Goal: Navigation & Orientation: Find specific page/section

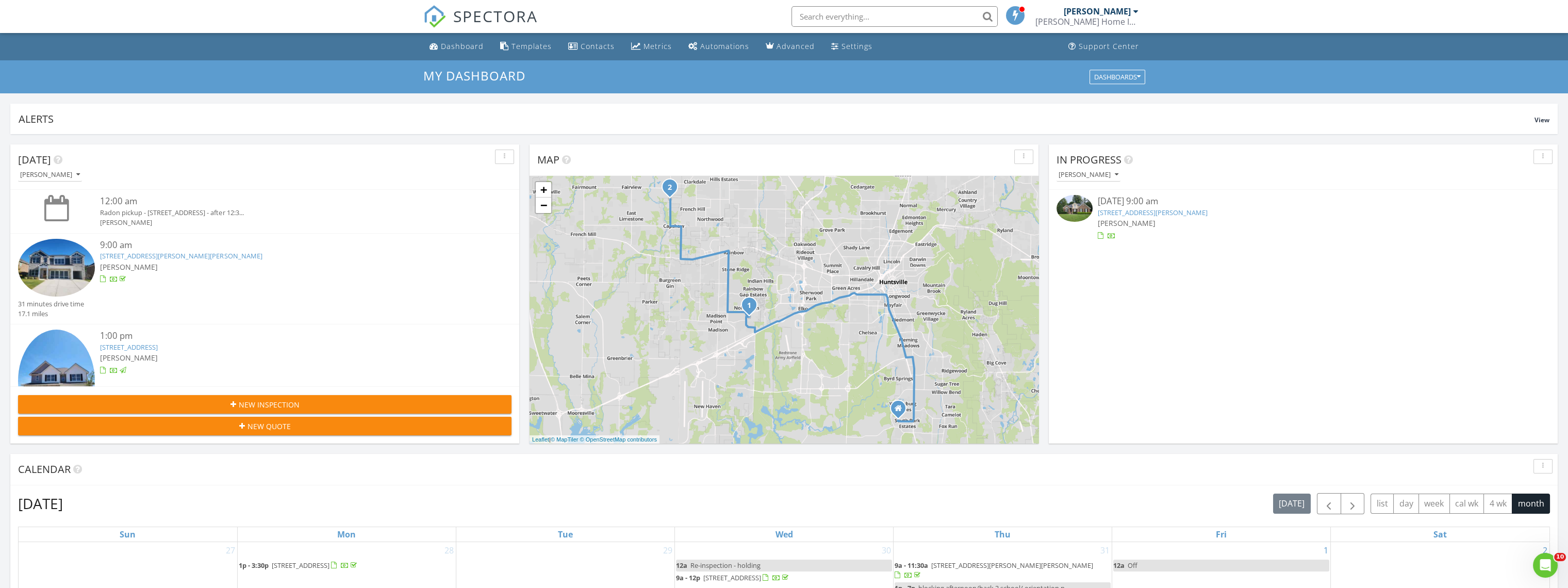
click at [515, 15] on span "SPECTORA" at bounding box center [495, 16] width 85 height 22
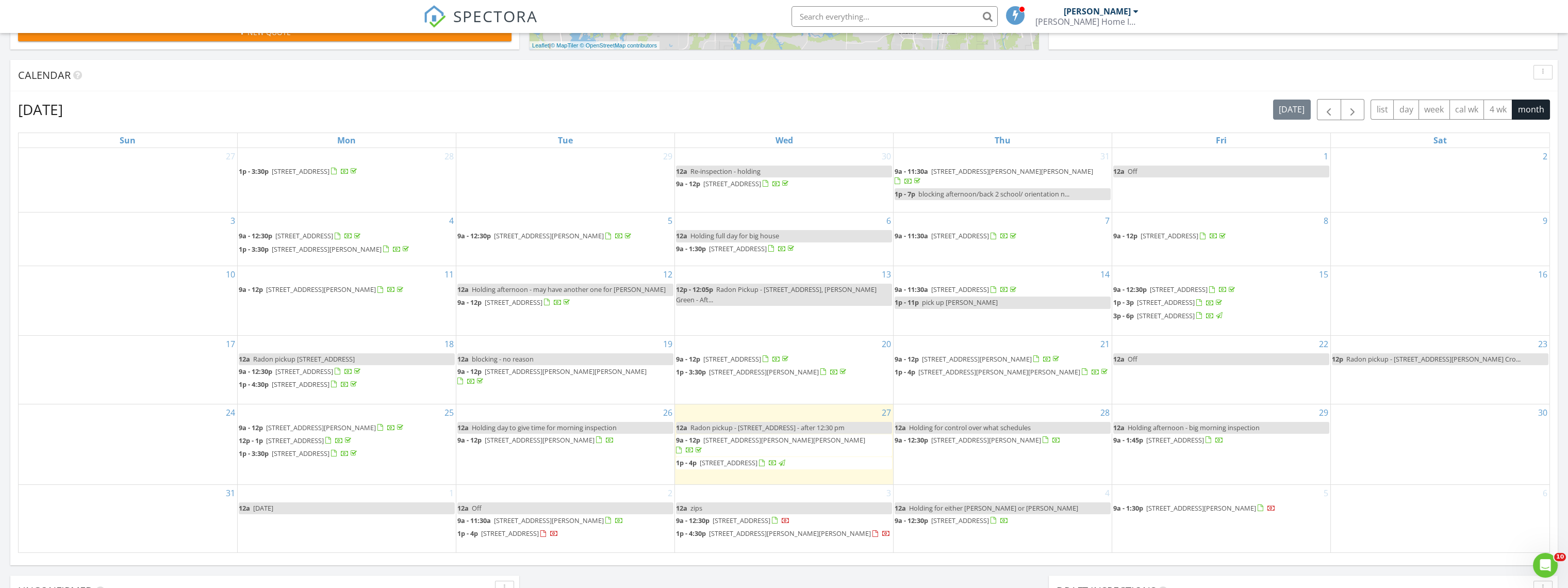
scroll to position [458, 0]
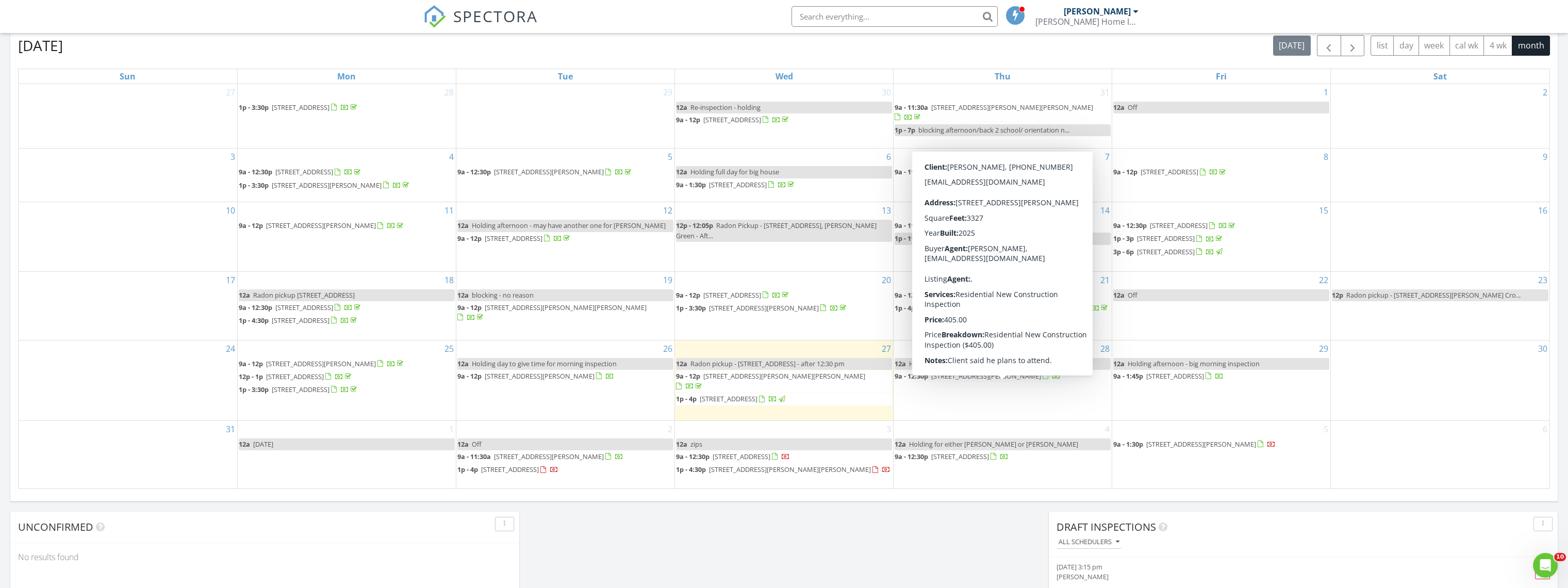
click at [975, 379] on span "[STREET_ADDRESS][PERSON_NAME]" at bounding box center [986, 376] width 110 height 9
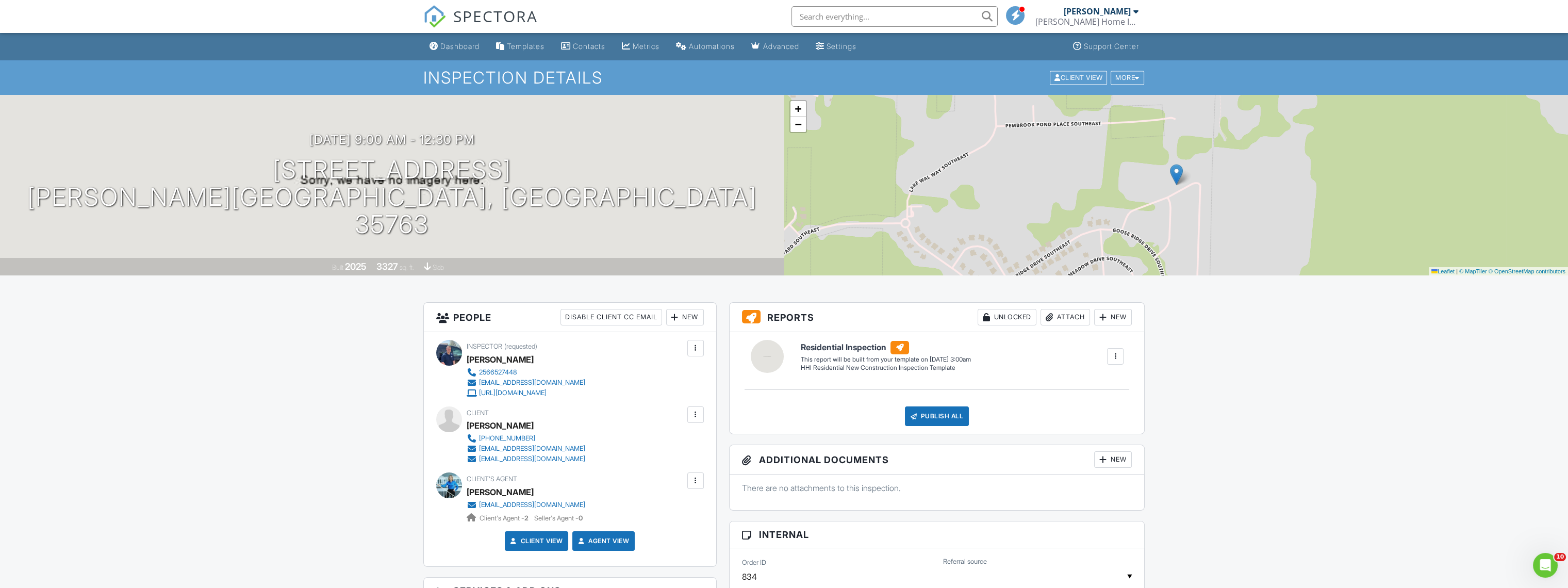
click at [495, 15] on span "SPECTORA" at bounding box center [495, 16] width 85 height 22
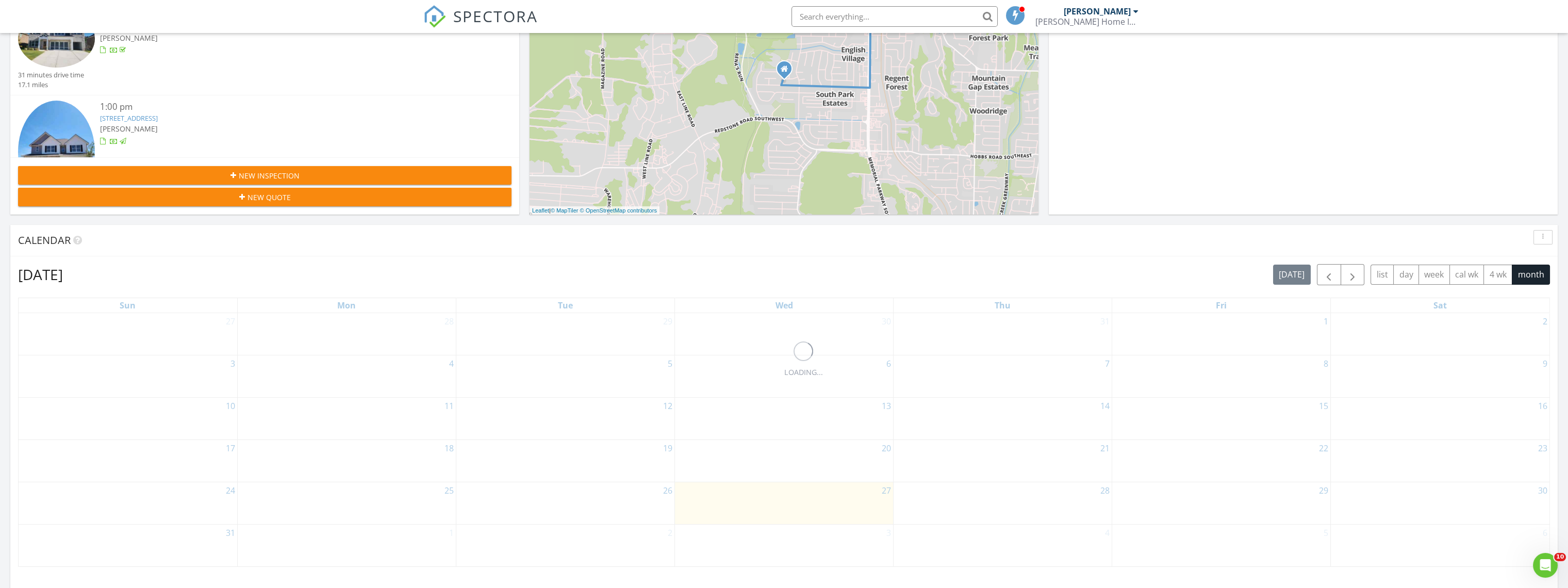
scroll to position [458, 0]
